Goal: Task Accomplishment & Management: Manage account settings

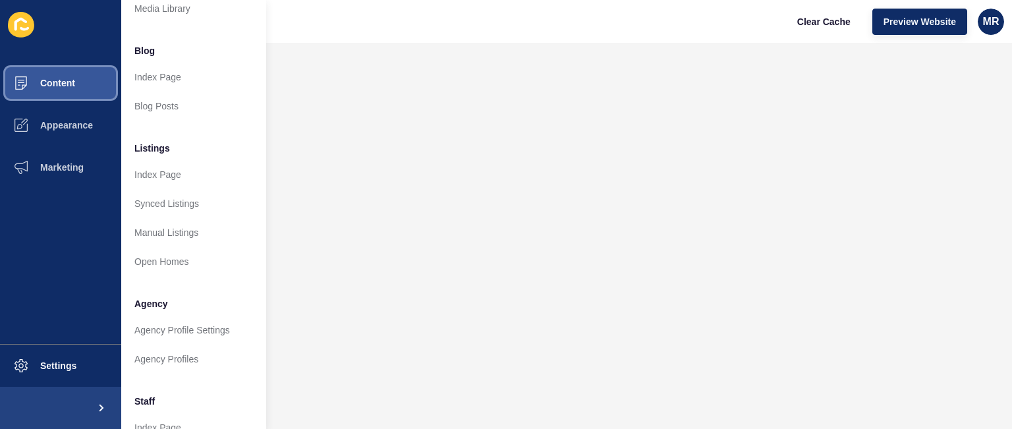
scroll to position [79, 0]
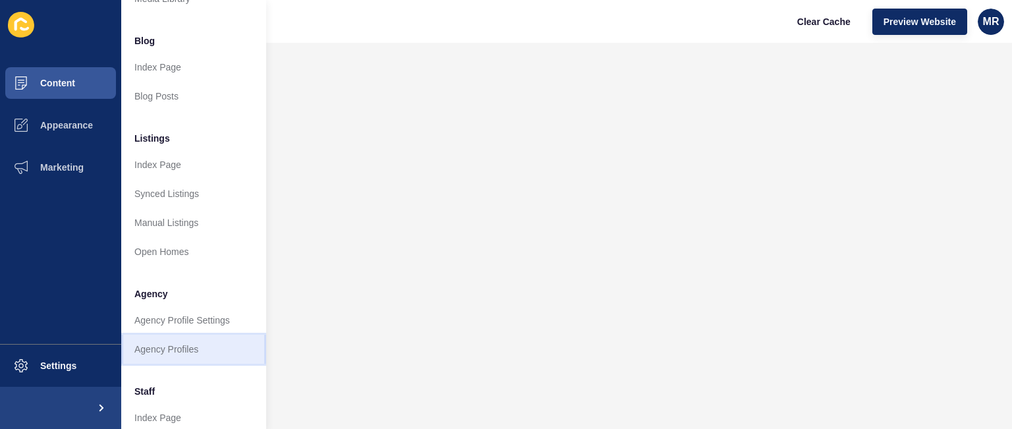
click at [202, 352] on link "Agency Profiles" at bounding box center [193, 349] width 145 height 29
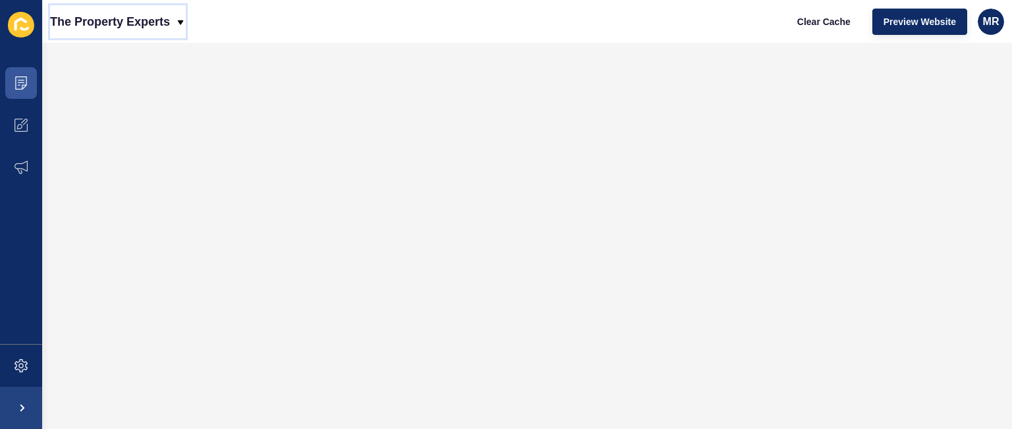
click at [145, 26] on p "The Property Experts" at bounding box center [110, 21] width 120 height 33
click at [20, 80] on icon at bounding box center [21, 80] width 7 height 1
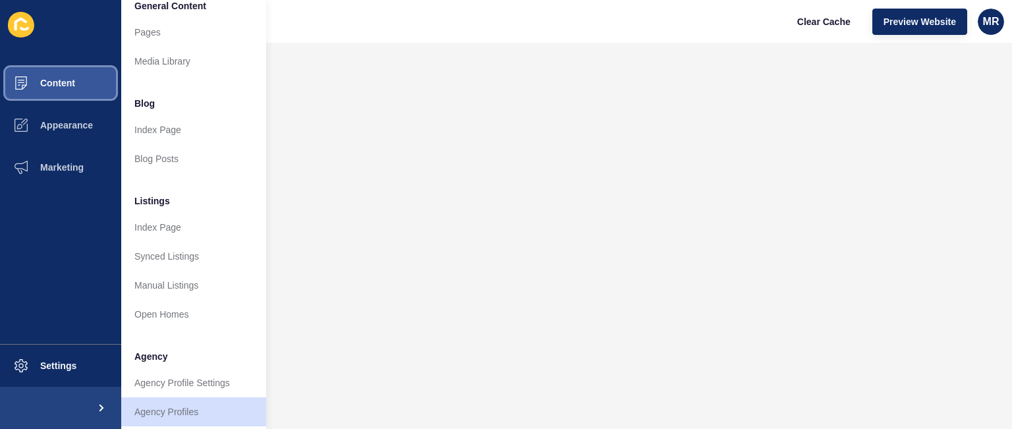
scroll to position [26, 0]
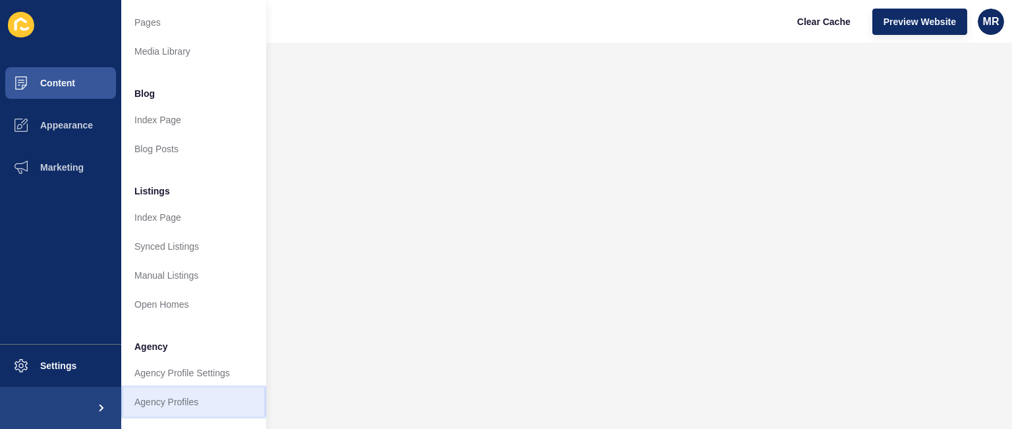
click at [234, 405] on link "Agency Profiles" at bounding box center [193, 401] width 145 height 29
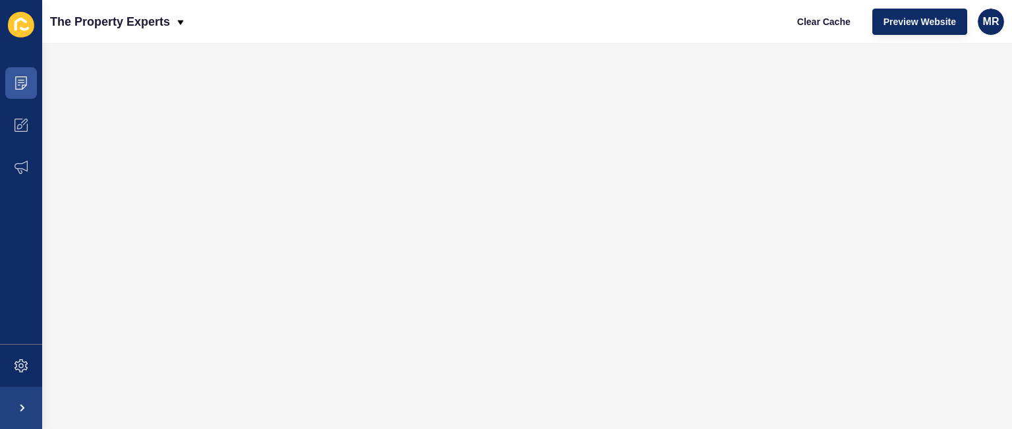
scroll to position [0, 0]
click at [33, 81] on span at bounding box center [21, 83] width 42 height 42
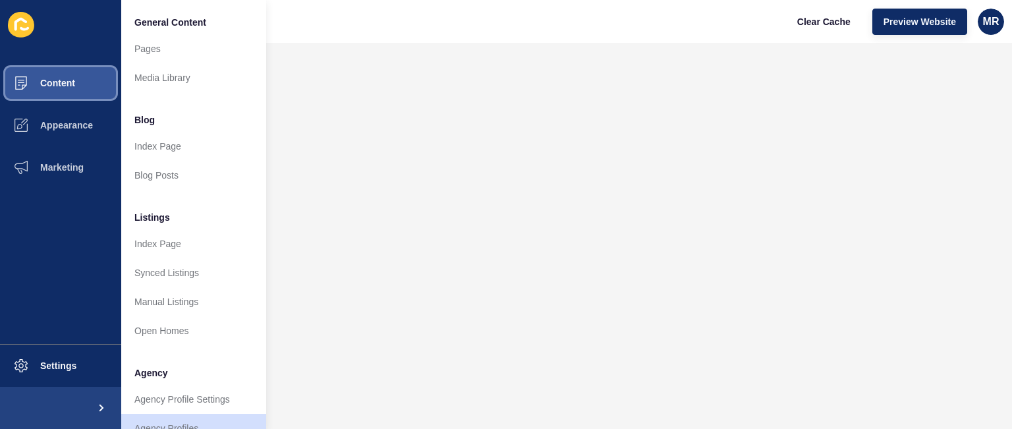
scroll to position [26, 0]
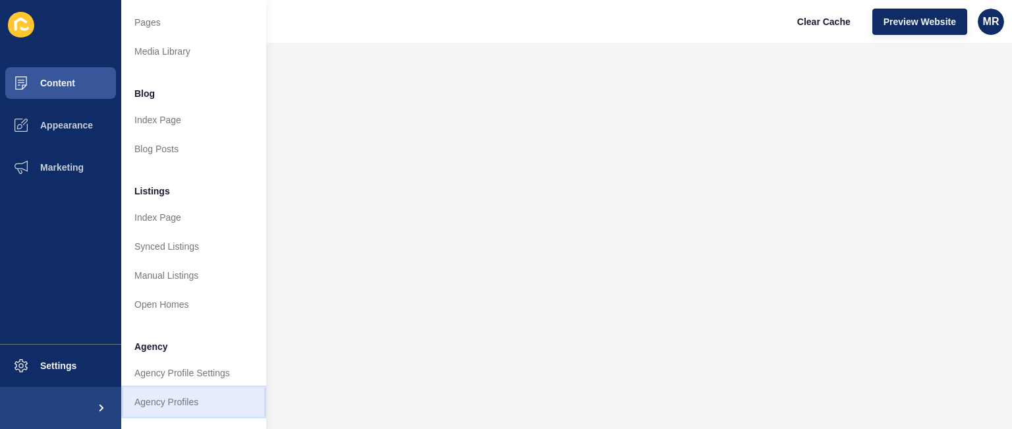
click at [226, 402] on link "Agency Profiles" at bounding box center [193, 401] width 145 height 29
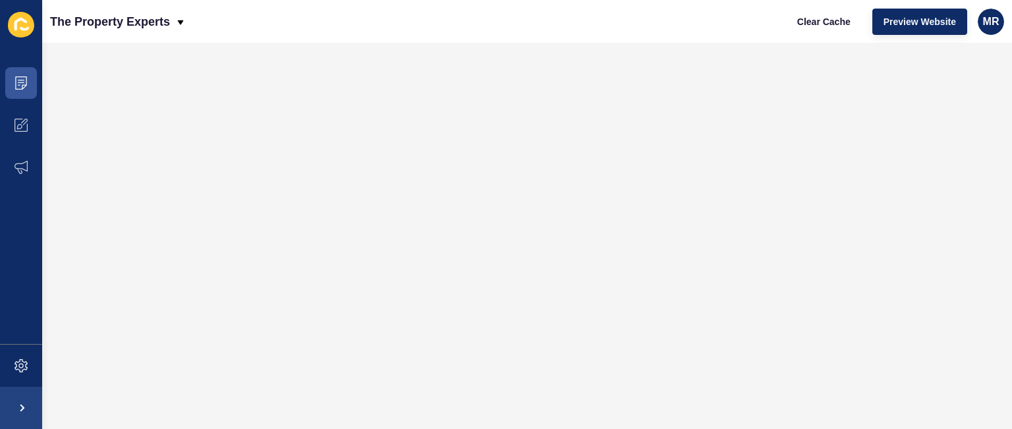
scroll to position [0, 0]
click at [24, 76] on span at bounding box center [21, 83] width 42 height 42
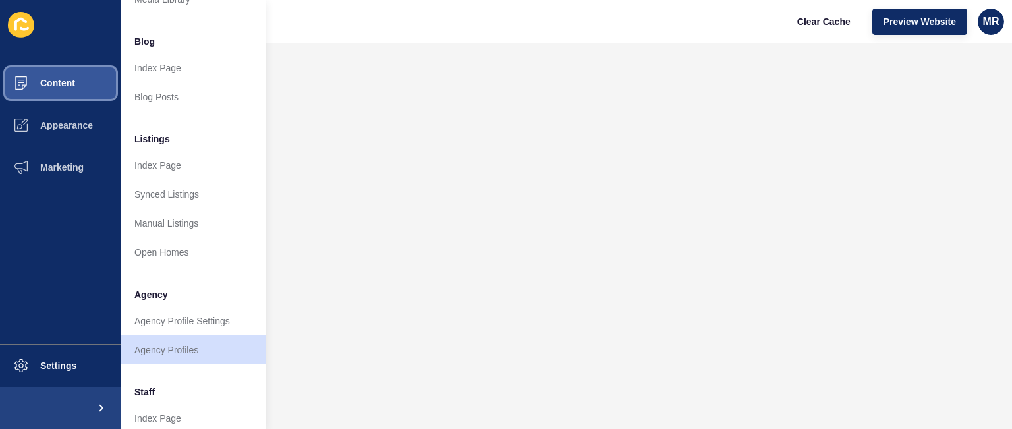
scroll to position [79, 0]
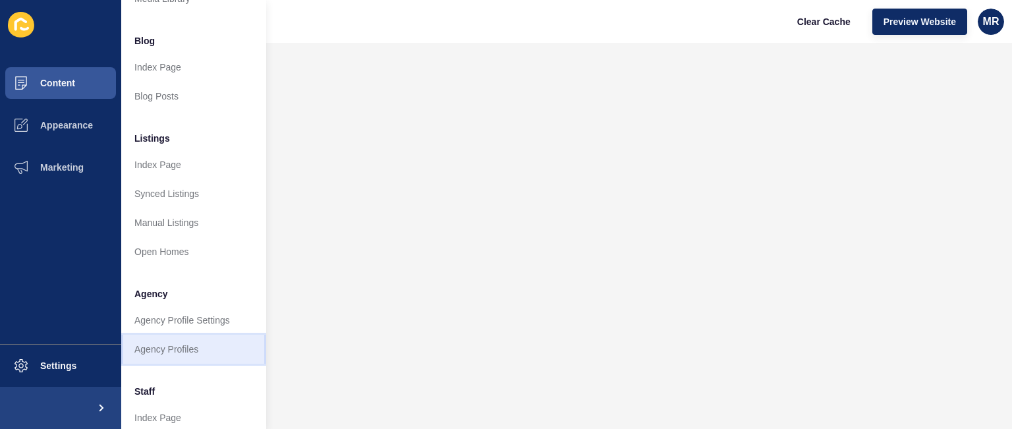
click at [195, 344] on link "Agency Profiles" at bounding box center [193, 349] width 145 height 29
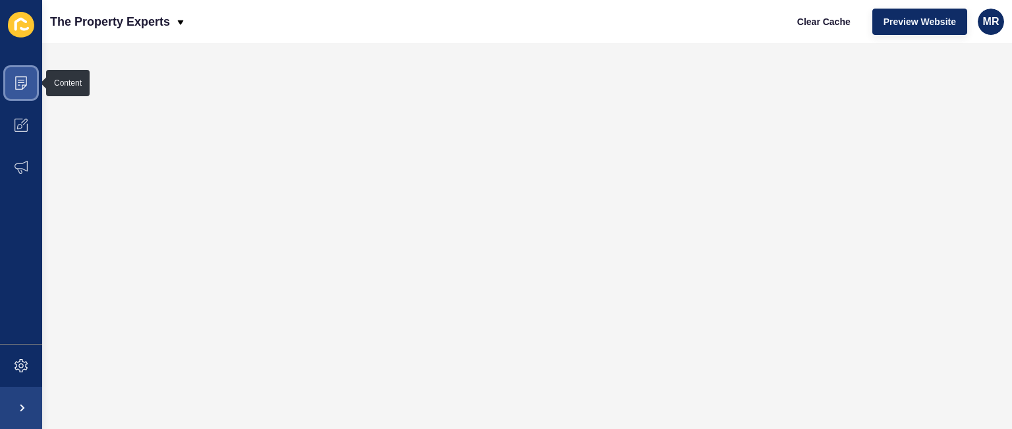
click at [18, 73] on span at bounding box center [21, 83] width 42 height 42
click at [19, 92] on span at bounding box center [21, 83] width 42 height 42
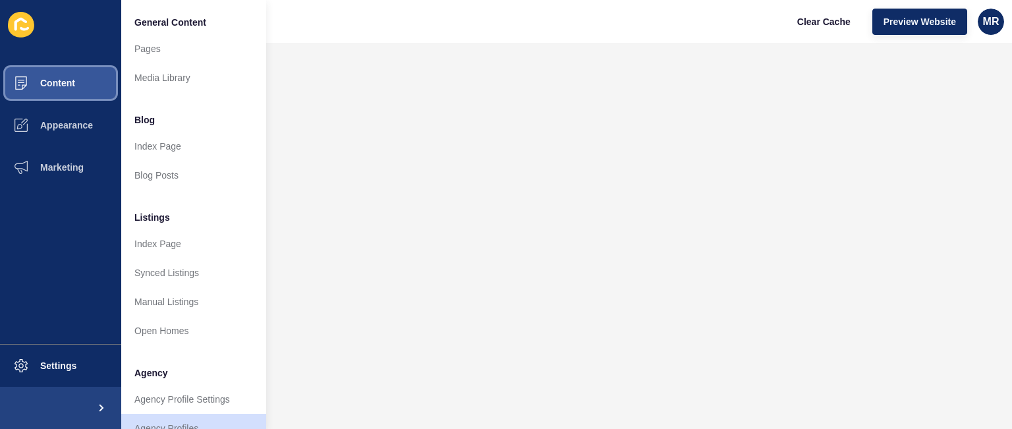
scroll to position [353, 0]
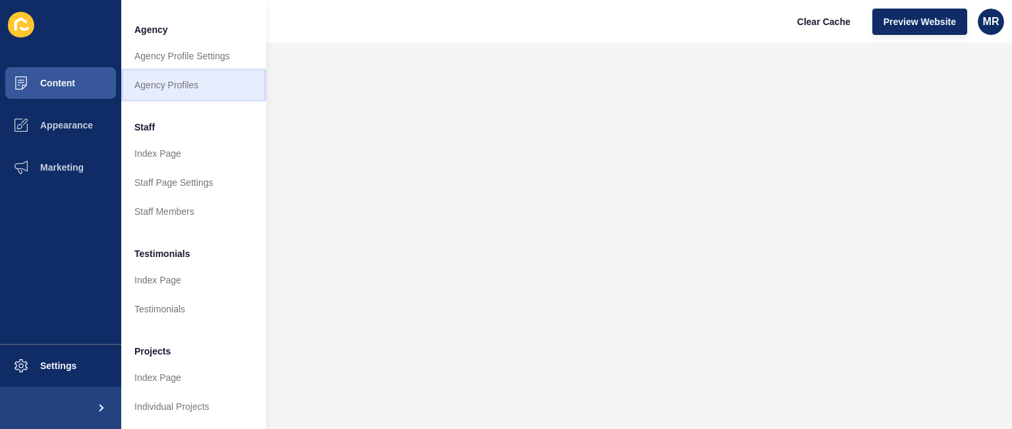
click at [199, 84] on link "Agency Profiles" at bounding box center [193, 84] width 145 height 29
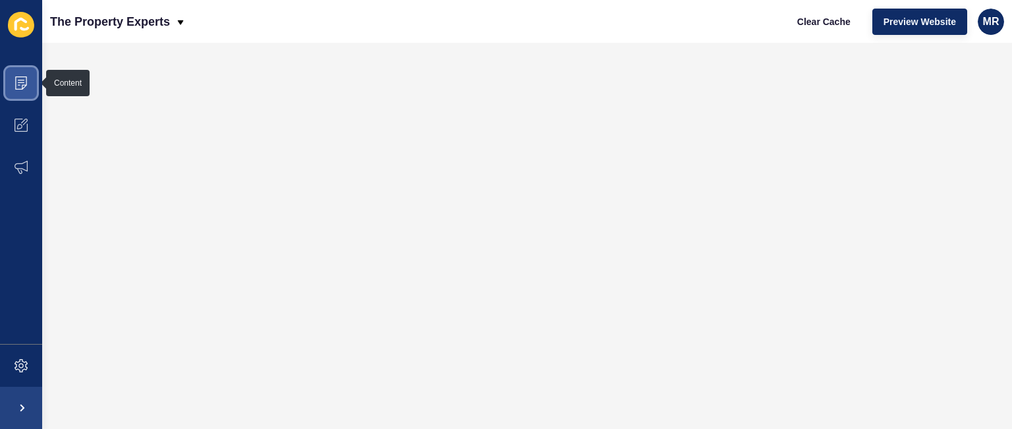
click at [13, 77] on span at bounding box center [21, 83] width 42 height 42
click at [19, 83] on icon at bounding box center [20, 82] width 13 height 13
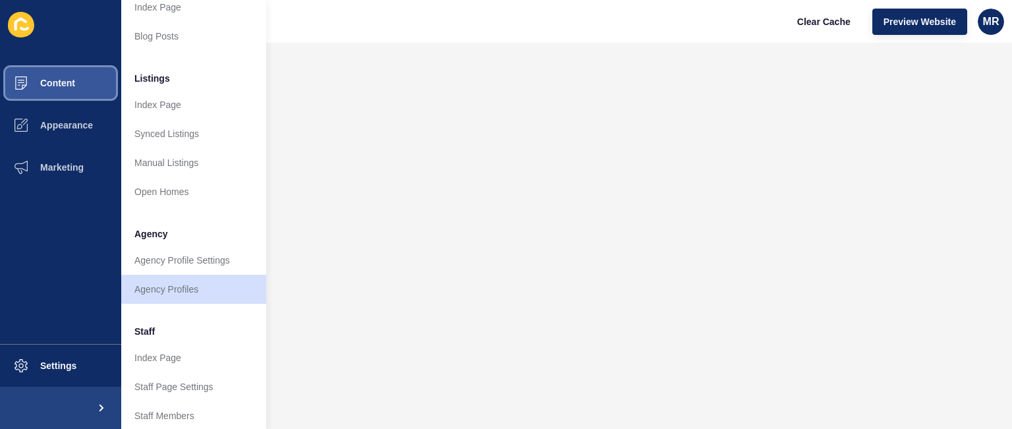
scroll to position [158, 0]
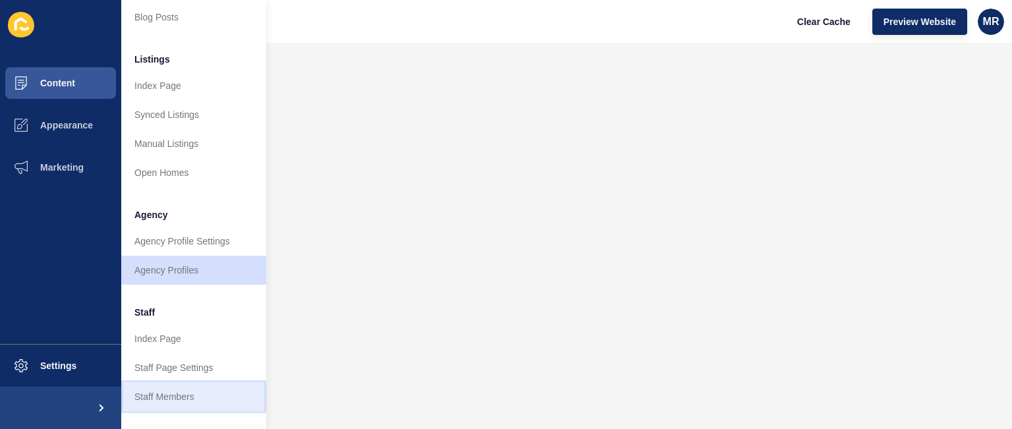
click at [212, 390] on link "Staff Members" at bounding box center [193, 396] width 145 height 29
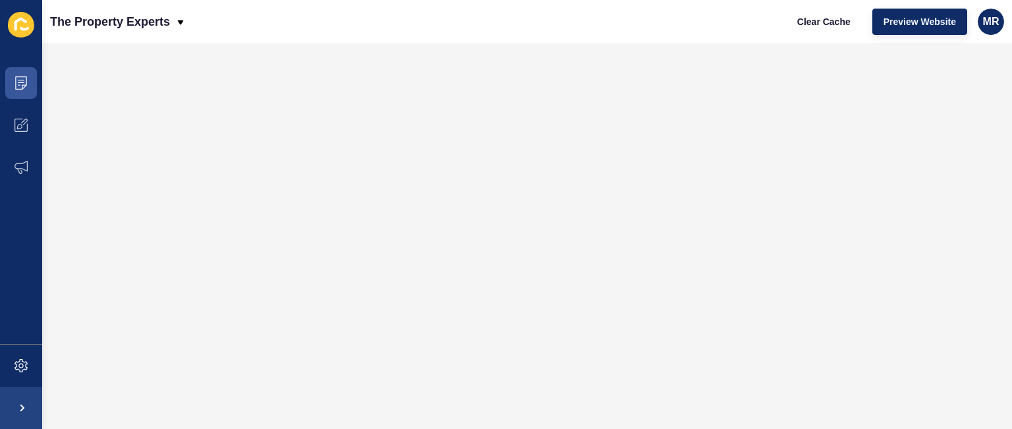
click at [966, 41] on div "The Property Experts Clear Cache Preview Website MR" at bounding box center [527, 21] width 970 height 43
click at [985, 16] on span "MR" at bounding box center [991, 21] width 16 height 13
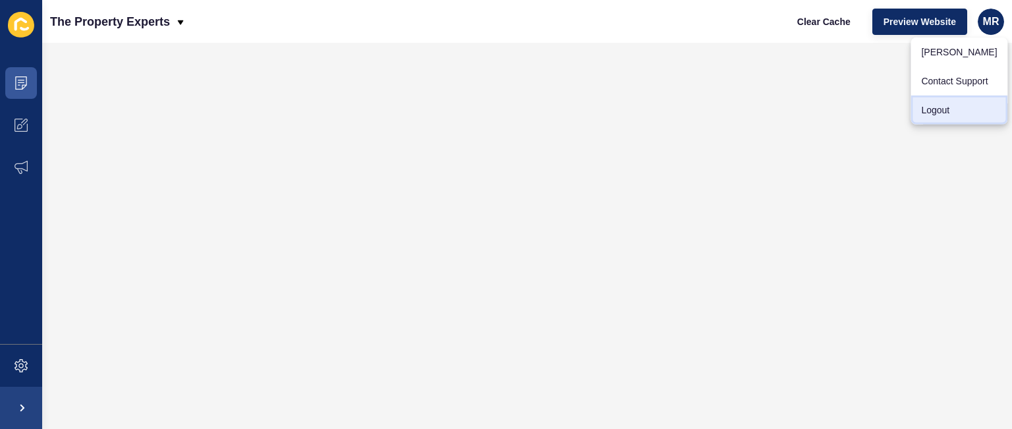
click at [957, 112] on link "Logout" at bounding box center [958, 110] width 97 height 29
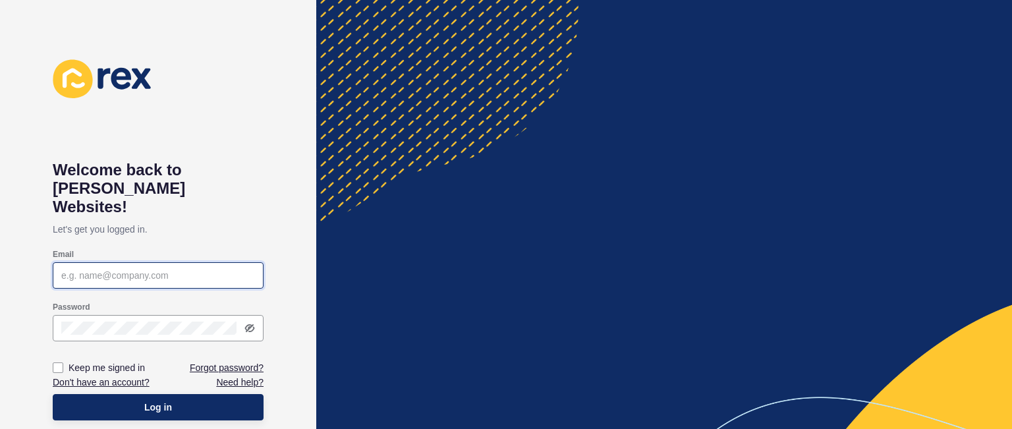
type input "[PERSON_NAME][EMAIL_ADDRESS][DOMAIN_NAME]"
